Goal: Navigation & Orientation: Go to known website

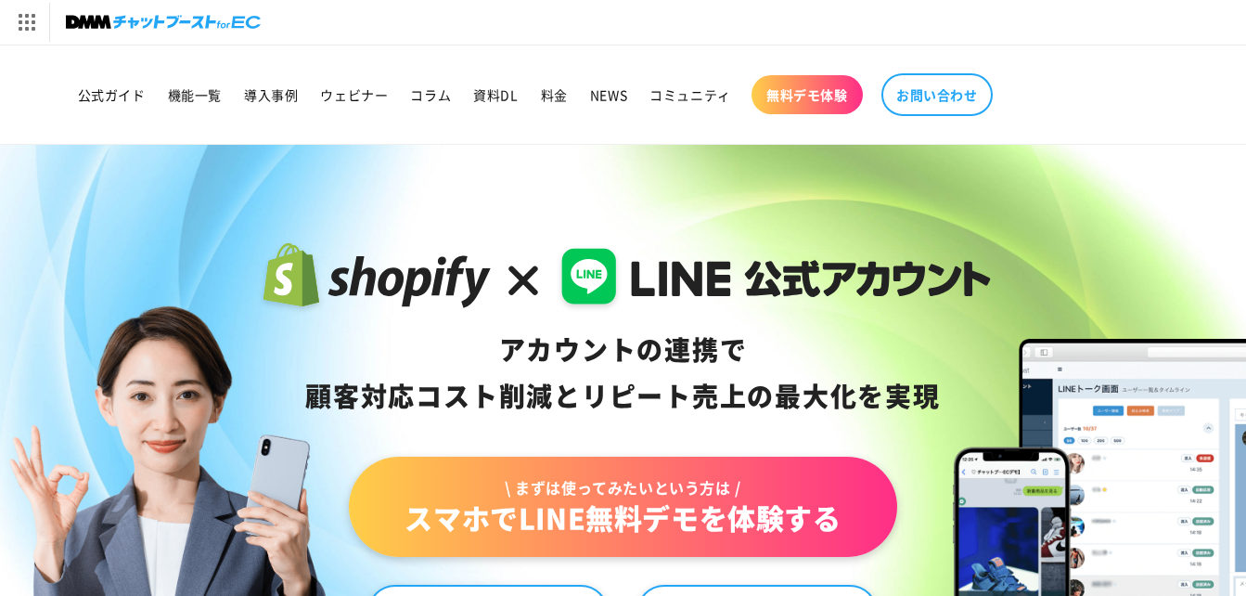
click at [95, 26] on img at bounding box center [163, 22] width 195 height 26
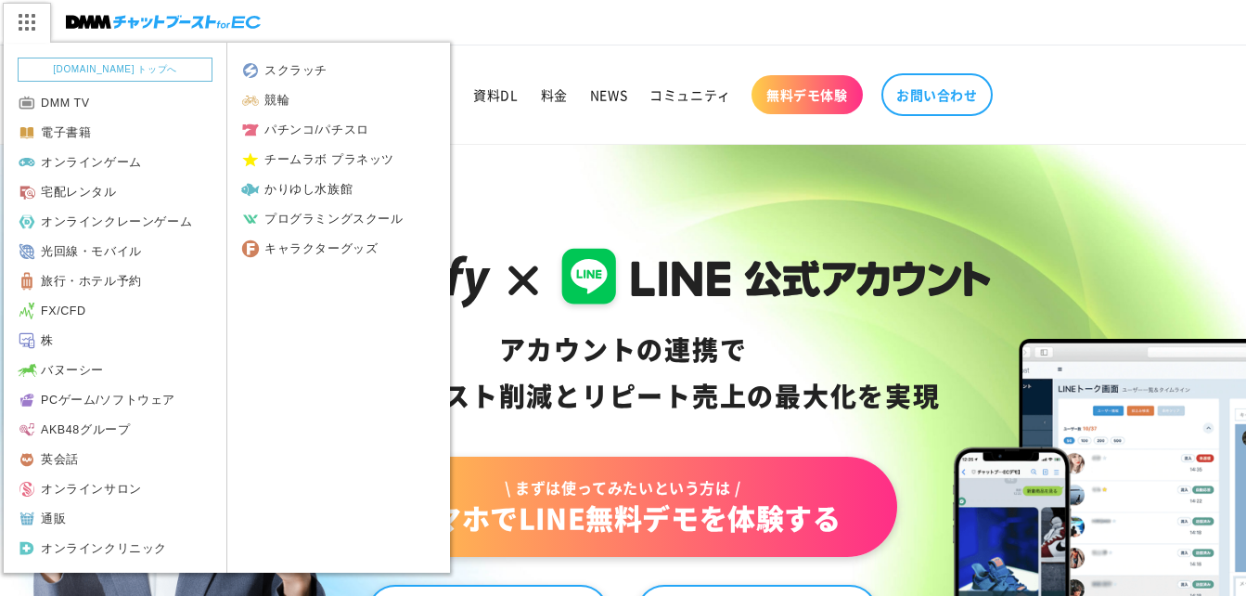
click at [29, 22] on img at bounding box center [26, 22] width 46 height 39
click at [43, 71] on link "[DOMAIN_NAME] トップへ" at bounding box center [115, 70] width 195 height 24
